Goal: Transaction & Acquisition: Book appointment/travel/reservation

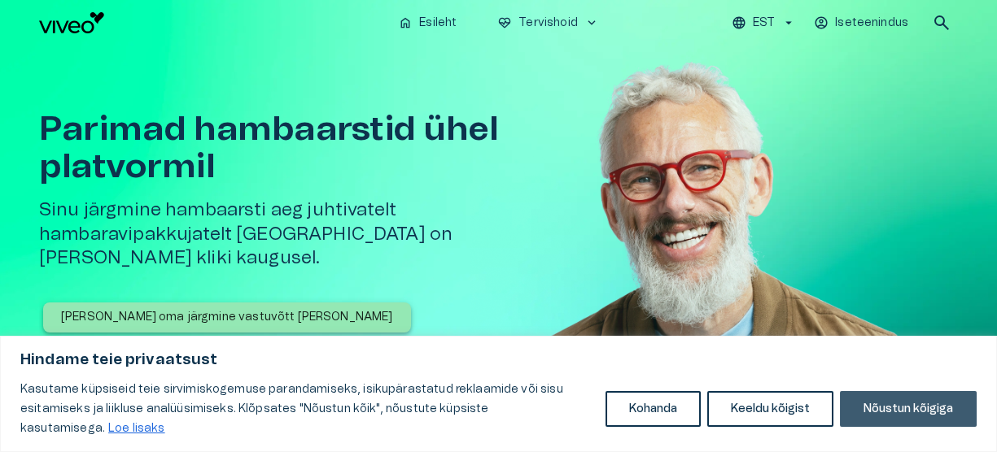
click at [867, 406] on button "Nõustun kõigiga" at bounding box center [908, 409] width 137 height 36
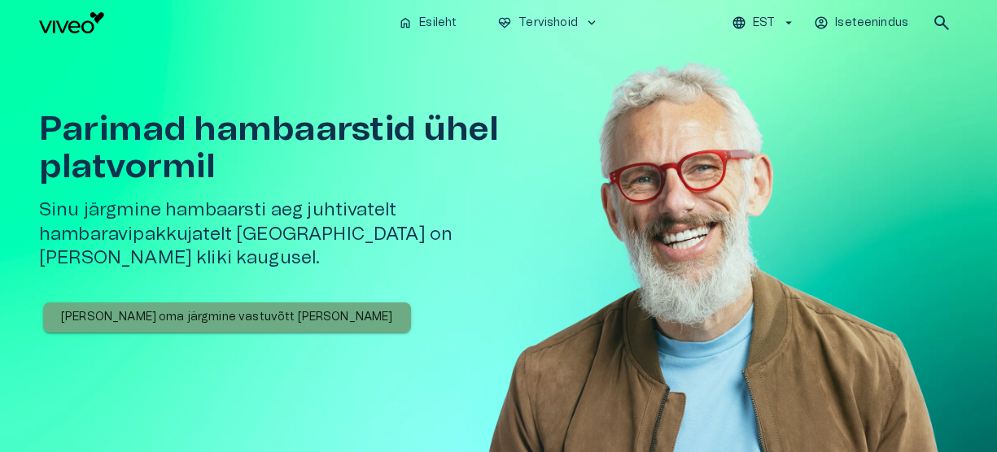
click at [244, 309] on p "[PERSON_NAME] oma järgmine vastuvõtt [PERSON_NAME]" at bounding box center [227, 317] width 332 height 17
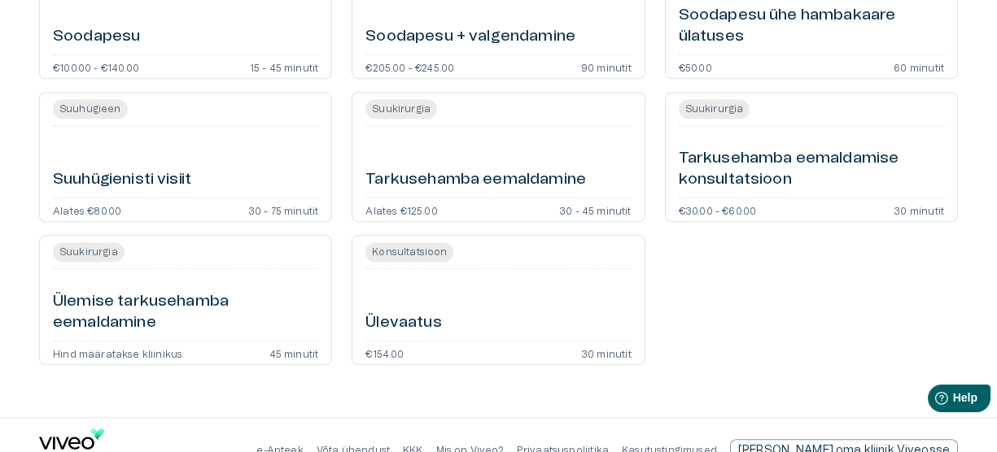
scroll to position [3741, 0]
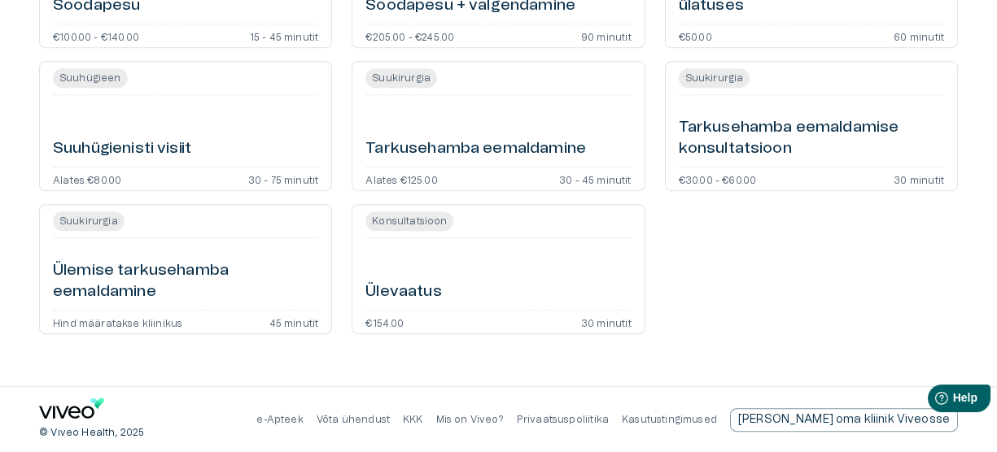
click at [399, 291] on h6 "Ülevaatus" at bounding box center [403, 293] width 76 height 22
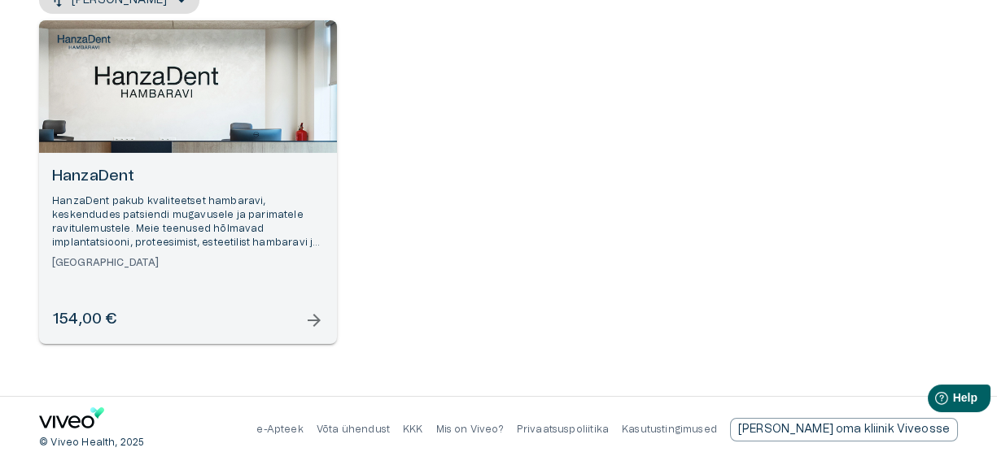
scroll to position [232, 0]
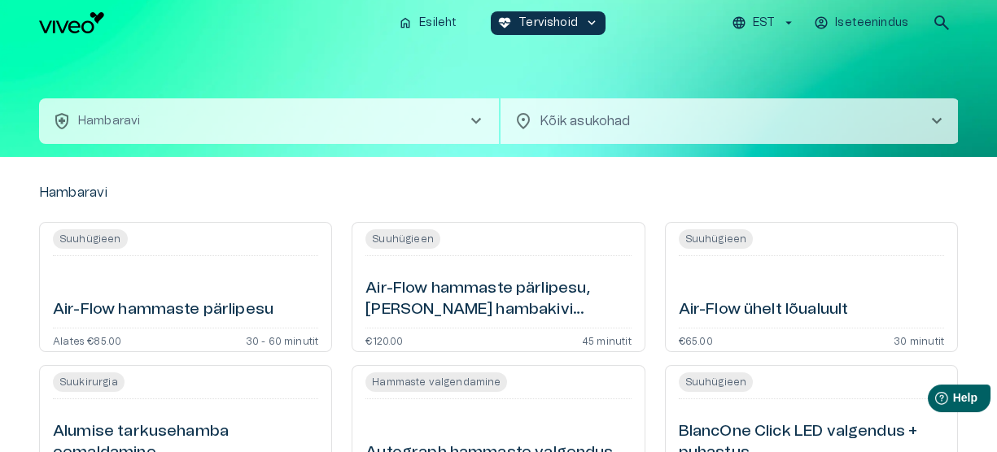
click at [474, 120] on span "chevron_right" at bounding box center [476, 121] width 20 height 20
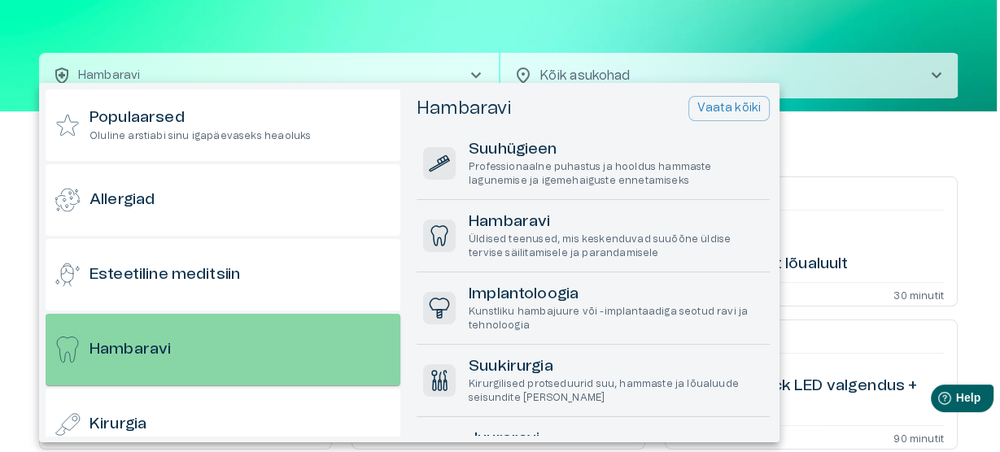
click at [142, 346] on h6 "Hambaravi" at bounding box center [130, 350] width 81 height 22
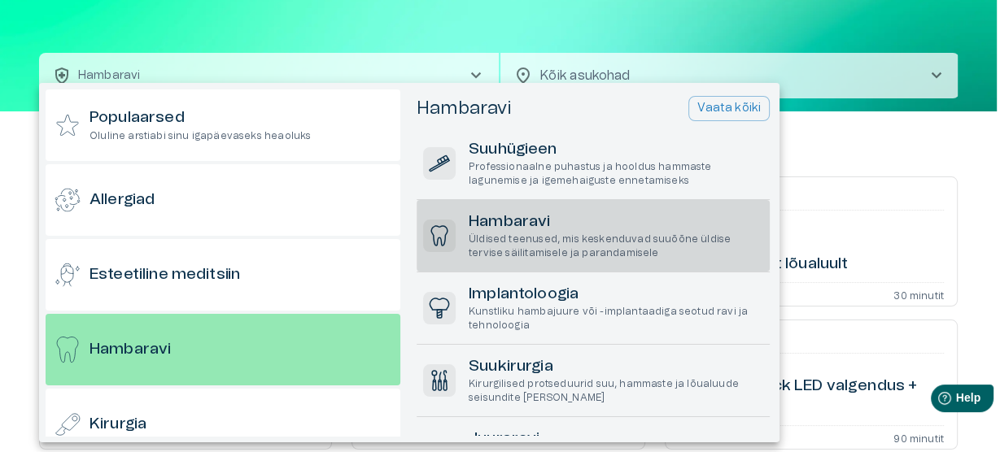
click at [482, 217] on h6 "Hambaravi" at bounding box center [616, 223] width 295 height 22
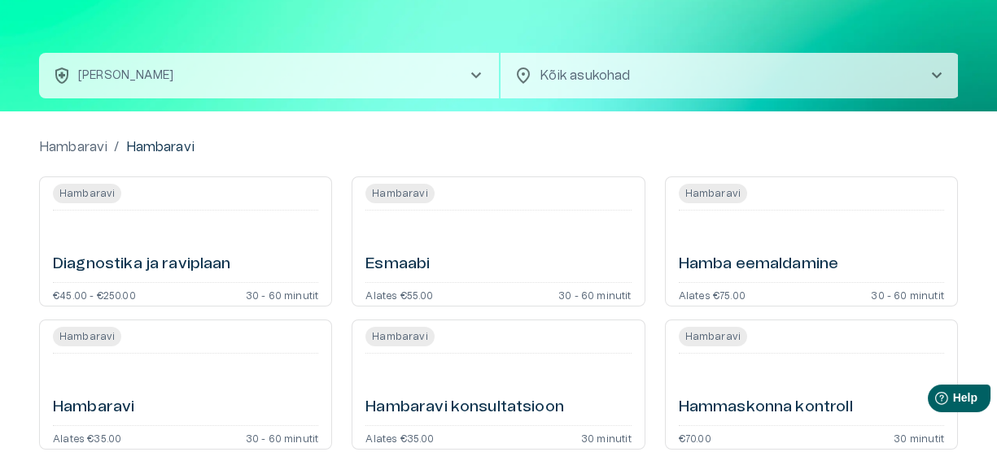
click at [417, 256] on h6 "Esmaabi" at bounding box center [397, 265] width 64 height 22
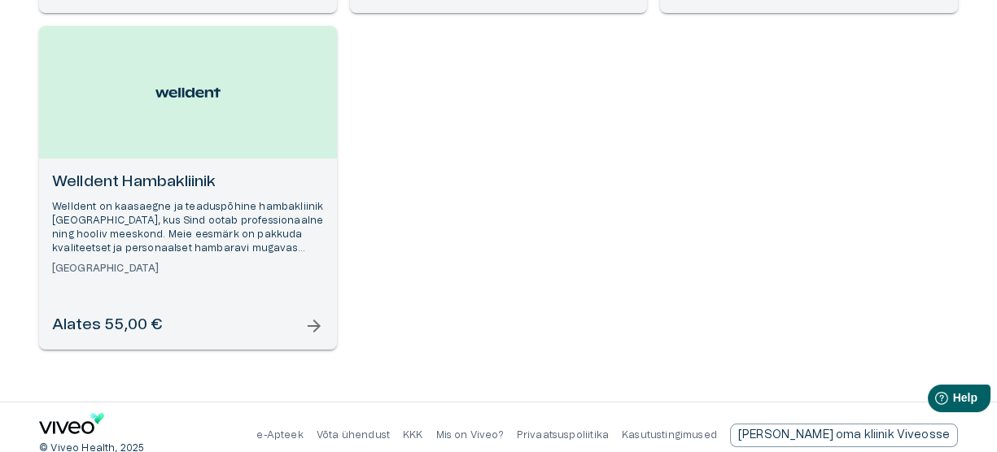
scroll to position [569, 0]
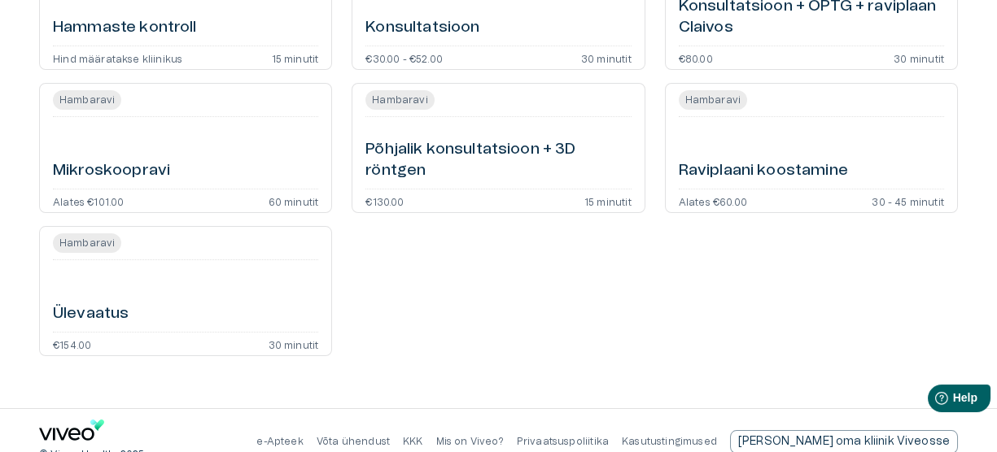
scroll to position [46, 0]
